Goal: Task Accomplishment & Management: Use online tool/utility

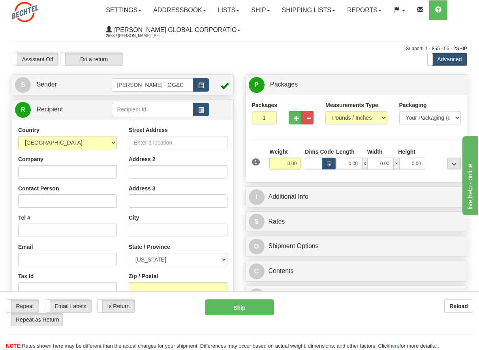
click at [281, 51] on div "Support: 1 - 855 - 55 - 2SHIP" at bounding box center [239, 48] width 455 height 7
click at [152, 144] on input "Street Address" at bounding box center [178, 142] width 99 height 13
paste input "[PERSON_NAME][GEOGRAPHIC_DATA], [GEOGRAPHIC_DATA]"
type input "[PERSON_NAME][GEOGRAPHIC_DATA], [GEOGRAPHIC_DATA]"
click at [152, 228] on input "text" at bounding box center [178, 229] width 99 height 13
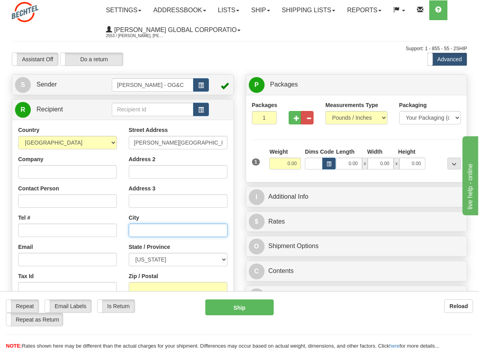
paste input "[PERSON_NAME][GEOGRAPHIC_DATA], [GEOGRAPHIC_DATA]"
type input "[PERSON_NAME][GEOGRAPHIC_DATA]"
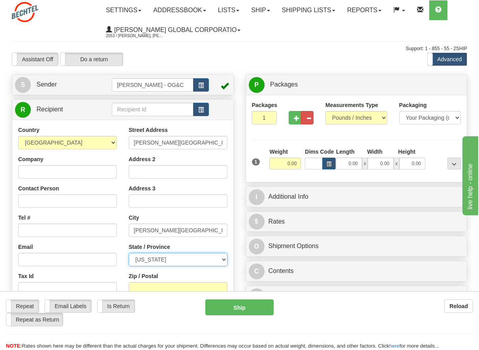
click at [146, 261] on select "[US_STATE] [US_STATE] [US_STATE] [US_STATE] Armed Forces America Armed Forces E…" at bounding box center [178, 259] width 99 height 13
select select "UT"
click at [129, 253] on select "[US_STATE] [US_STATE] [US_STATE] [US_STATE] Armed Forces America Armed Forces E…" at bounding box center [178, 259] width 99 height 13
click at [218, 125] on div "Country [GEOGRAPHIC_DATA] [GEOGRAPHIC_DATA] [GEOGRAPHIC_DATA] [GEOGRAPHIC_DATA]…" at bounding box center [122, 232] width 221 height 225
click at [192, 143] on input "[PERSON_NAME][GEOGRAPHIC_DATA], [GEOGRAPHIC_DATA]" at bounding box center [178, 142] width 99 height 13
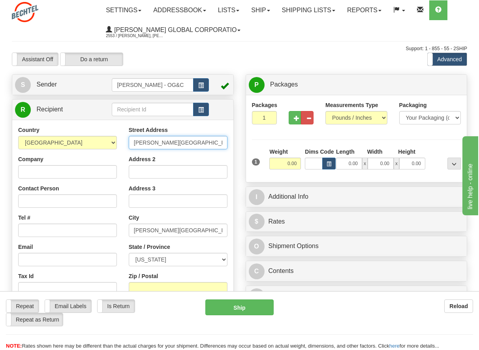
drag, startPoint x: 169, startPoint y: 143, endPoint x: 111, endPoint y: 138, distance: 57.5
click at [111, 138] on div "Country [GEOGRAPHIC_DATA] [GEOGRAPHIC_DATA] [GEOGRAPHIC_DATA] [GEOGRAPHIC_DATA]…" at bounding box center [122, 232] width 221 height 212
paste input "[STREET_ADDRESS]"
type input "[STREET_ADDRESS]"
drag, startPoint x: 287, startPoint y: 164, endPoint x: 298, endPoint y: 164, distance: 11.8
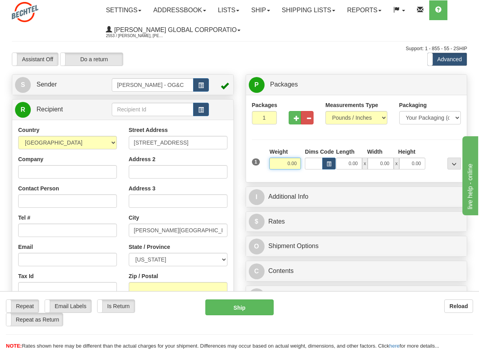
click at [298, 164] on input "0.00" at bounding box center [285, 164] width 32 height 12
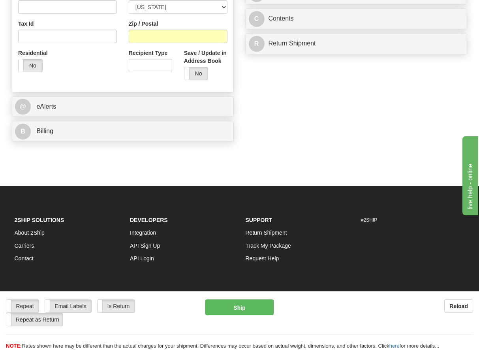
scroll to position [15, 0]
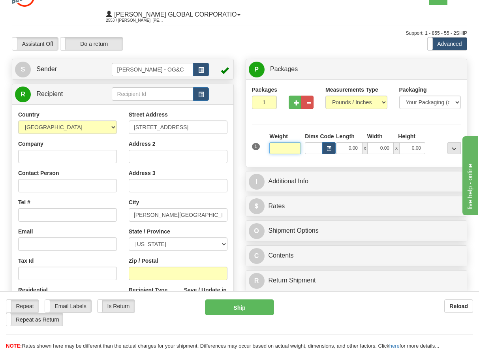
type input "0.00"
click at [334, 311] on div "Reload" at bounding box center [379, 305] width 188 height 13
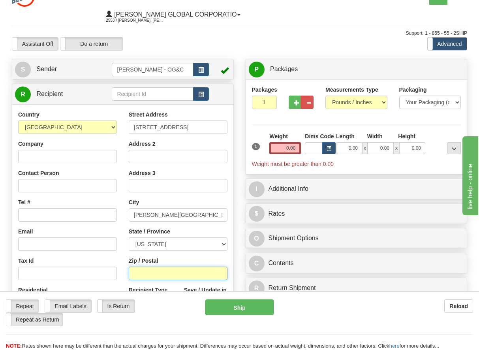
click at [154, 273] on input "Zip / Postal" at bounding box center [178, 272] width 99 height 13
paste input "84006"
type input "84006"
drag, startPoint x: 290, startPoint y: 149, endPoint x: 303, endPoint y: 149, distance: 13.0
click at [303, 149] on div "1 Weight 0.00 Dims Code 0.00" at bounding box center [356, 150] width 213 height 36
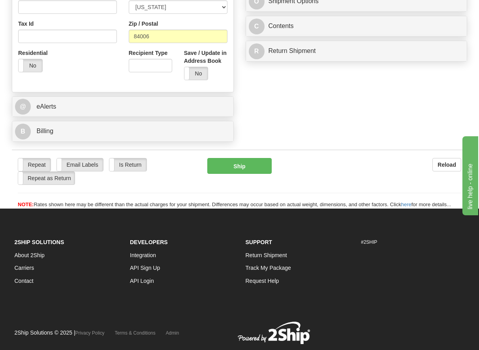
scroll to position [94, 0]
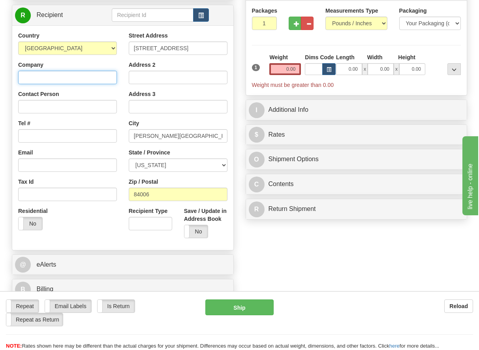
click at [55, 77] on input "Company" at bounding box center [67, 77] width 99 height 13
type input "[PERSON_NAME] Group"
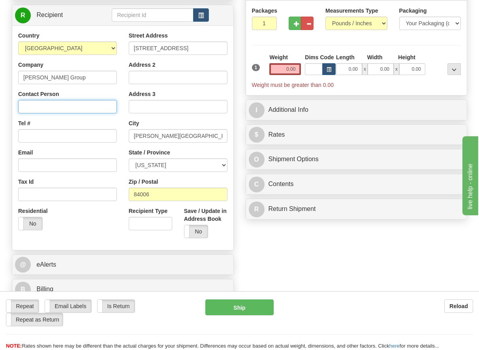
click at [49, 106] on input "Contact Person" at bounding box center [67, 106] width 99 height 13
type input "[PERSON_NAME]"
drag, startPoint x: 281, startPoint y: 70, endPoint x: 306, endPoint y: 70, distance: 24.9
click at [306, 70] on div "1 Weight 0.00 Dims Code 0.00" at bounding box center [356, 71] width 213 height 36
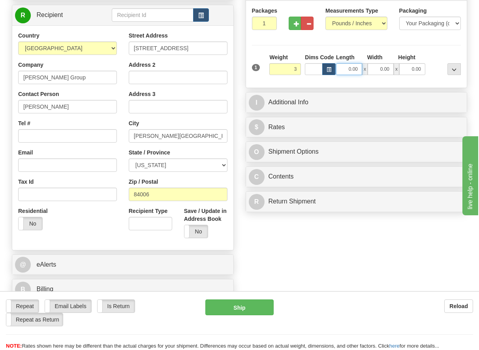
type input "3.00"
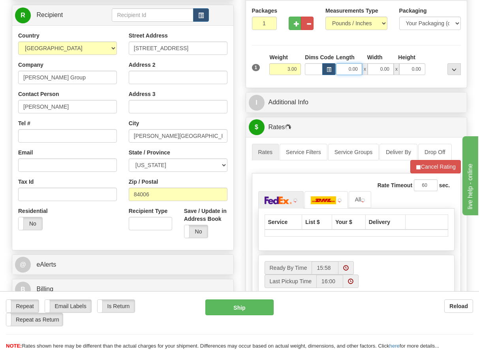
drag, startPoint x: 341, startPoint y: 69, endPoint x: 358, endPoint y: 69, distance: 17.0
click at [358, 69] on input "0.00" at bounding box center [349, 69] width 26 height 12
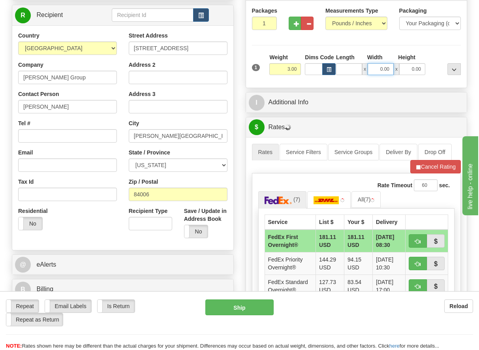
type input "0.00"
drag, startPoint x: 350, startPoint y: 70, endPoint x: 362, endPoint y: 70, distance: 11.5
click at [362, 70] on input "0.00" at bounding box center [349, 69] width 26 height 12
drag, startPoint x: 348, startPoint y: 70, endPoint x: 353, endPoint y: 69, distance: 4.8
click at [353, 69] on input "Length" at bounding box center [349, 69] width 26 height 12
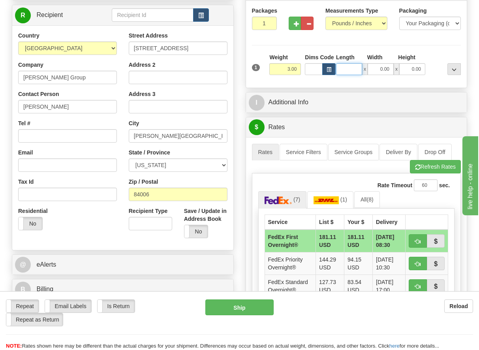
click at [352, 69] on input "Length" at bounding box center [349, 69] width 26 height 12
click at [349, 69] on input "Length" at bounding box center [349, 69] width 26 height 12
click at [349, 68] on input "Length" at bounding box center [349, 69] width 26 height 12
type input "12.00"
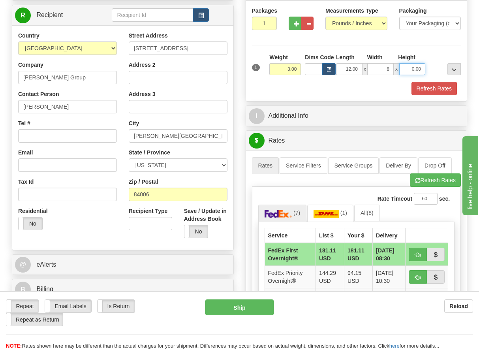
type input "8.00"
type input "6.00"
click at [422, 89] on button "Refresh Rates" at bounding box center [433, 88] width 45 height 13
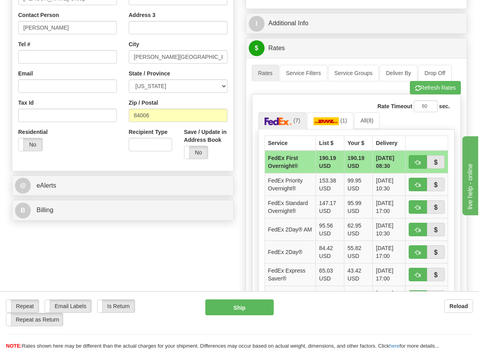
scroll to position [213, 0]
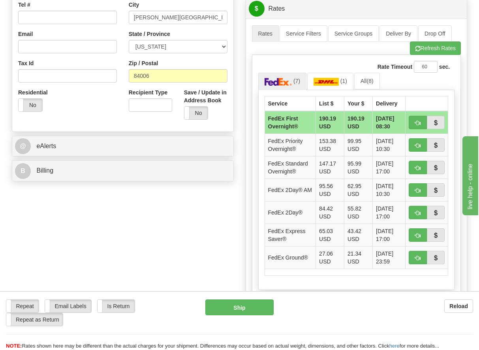
click at [446, 84] on ul "(7) (1) All (8)" at bounding box center [356, 81] width 197 height 17
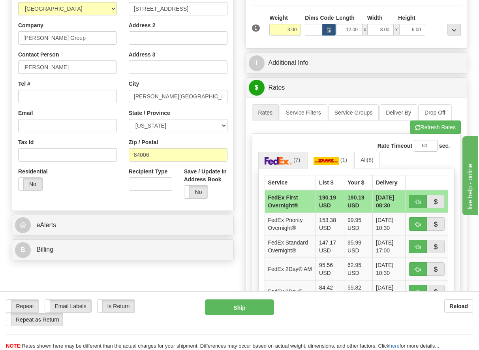
scroll to position [94, 0]
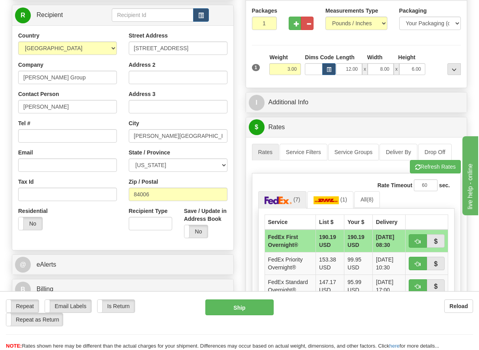
click at [321, 317] on div "Repeat Repeat Email Labels Email Labels Edit Is Return Is Return Repeat as Retu…" at bounding box center [239, 312] width 479 height 27
